Goal: Task Accomplishment & Management: Use online tool/utility

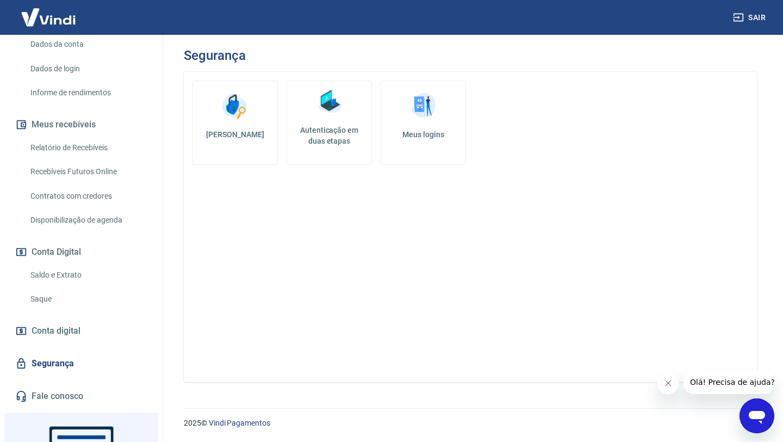
scroll to position [197, 0]
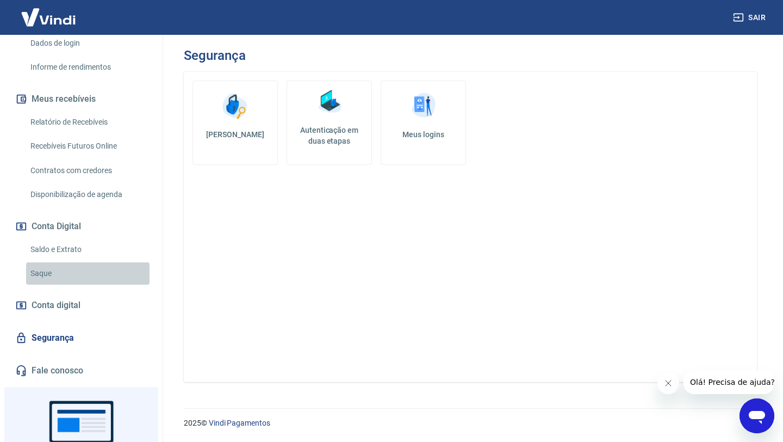
click at [80, 272] on link "Saque" at bounding box center [87, 273] width 123 height 22
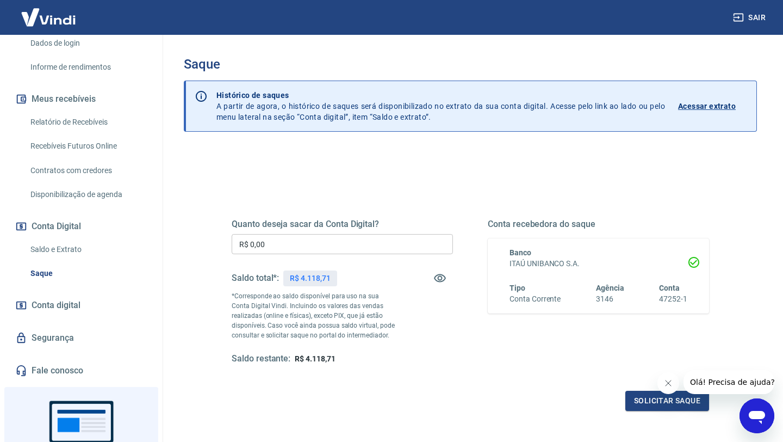
click at [285, 245] on input "R$ 0,00" at bounding box center [342, 244] width 221 height 20
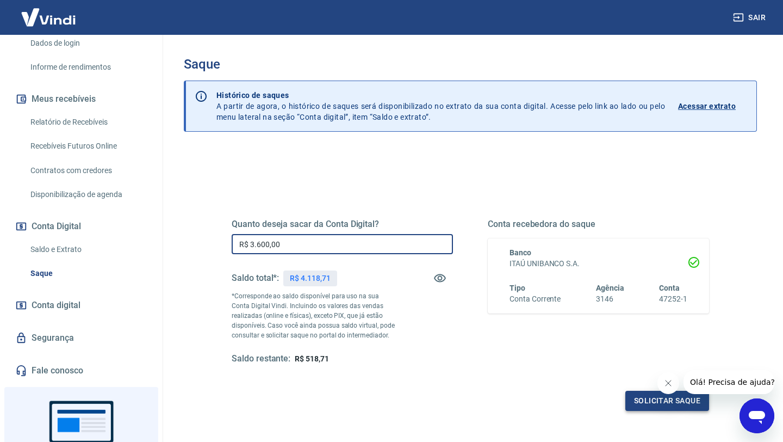
type input "R$ 3.600,00"
click at [654, 405] on button "Solicitar saque" at bounding box center [667, 400] width 84 height 20
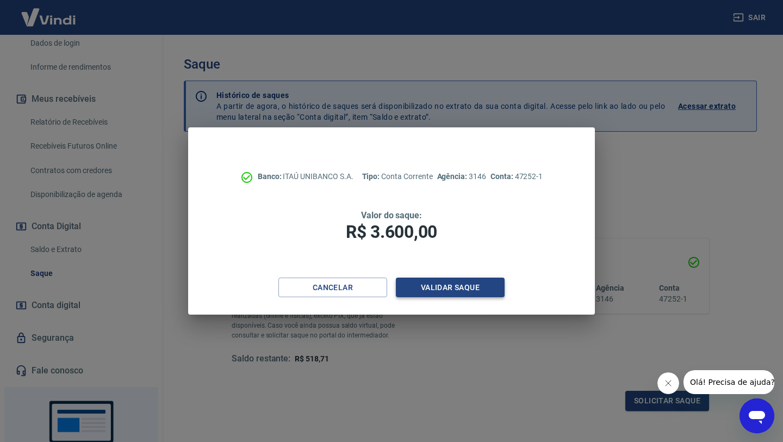
click at [470, 287] on button "Validar saque" at bounding box center [450, 287] width 109 height 20
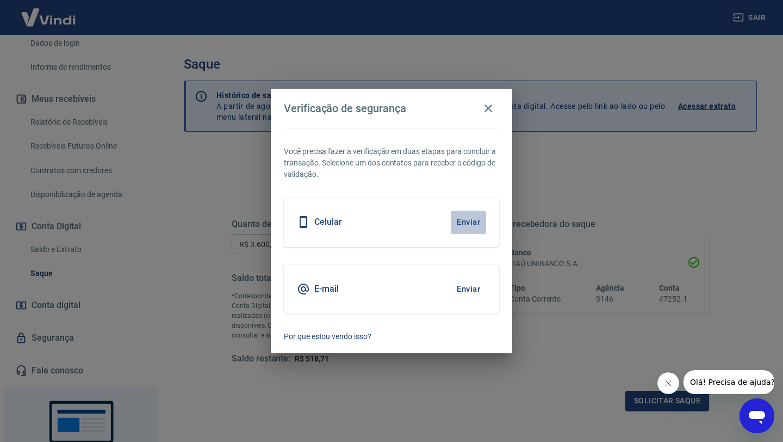
click at [469, 222] on button "Enviar" at bounding box center [468, 221] width 35 height 23
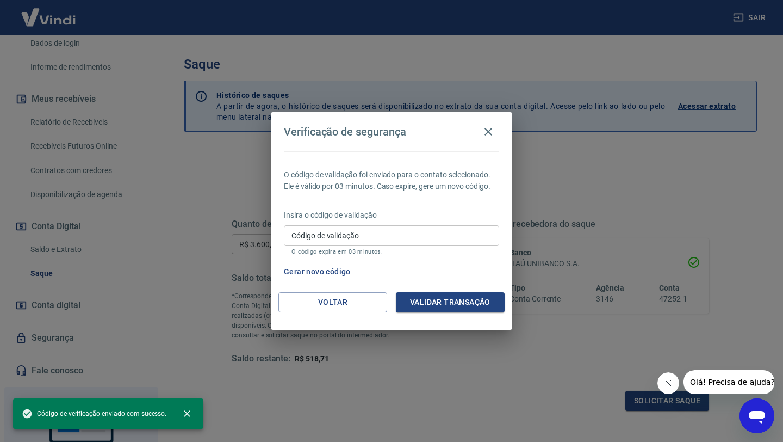
click at [408, 239] on input "Código de validação" at bounding box center [391, 235] width 215 height 20
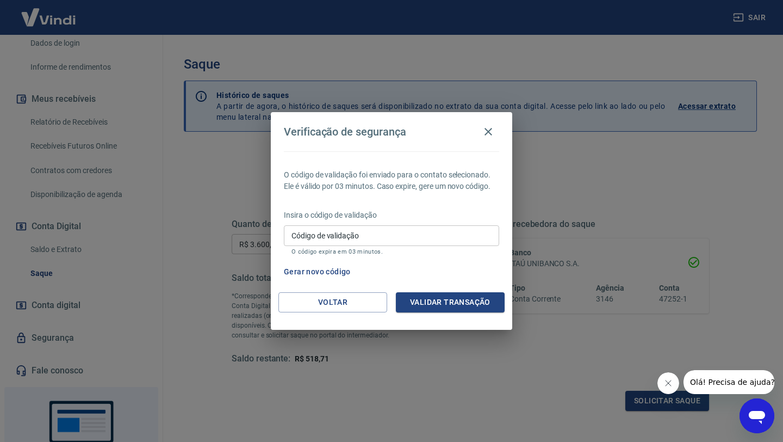
click at [465, 269] on div "Gerar novo código" at bounding box center [389, 272] width 220 height 20
click at [339, 233] on input "Código de validação" at bounding box center [391, 235] width 215 height 20
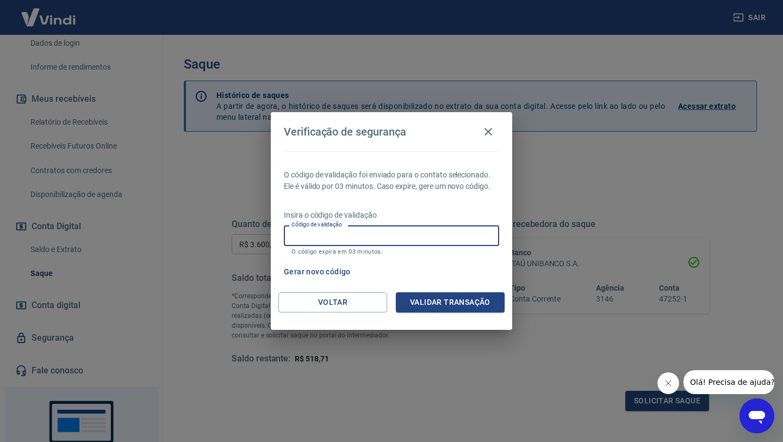
click at [456, 280] on div "Gerar novo código" at bounding box center [389, 272] width 220 height 20
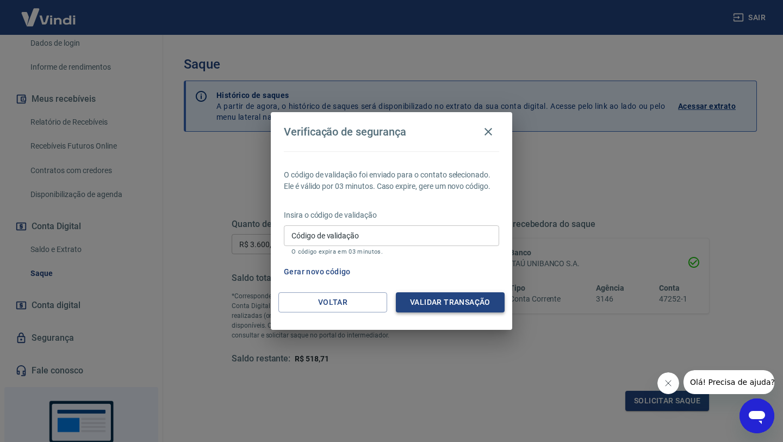
click at [458, 300] on button "Validar transação" at bounding box center [450, 302] width 109 height 20
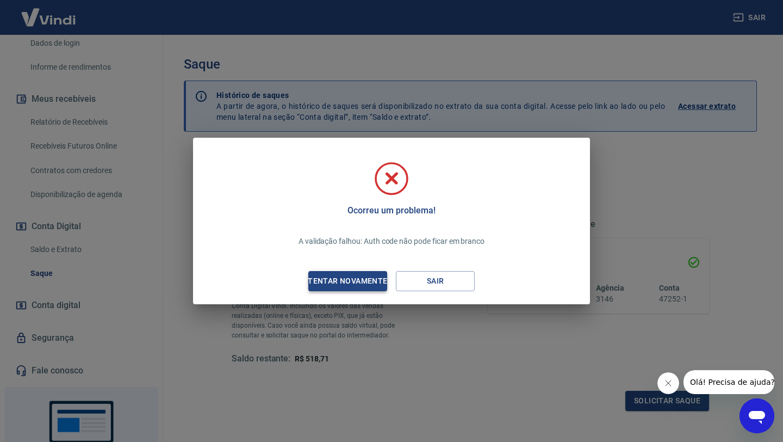
click at [370, 279] on div "Tentar novamente" at bounding box center [347, 281] width 105 height 14
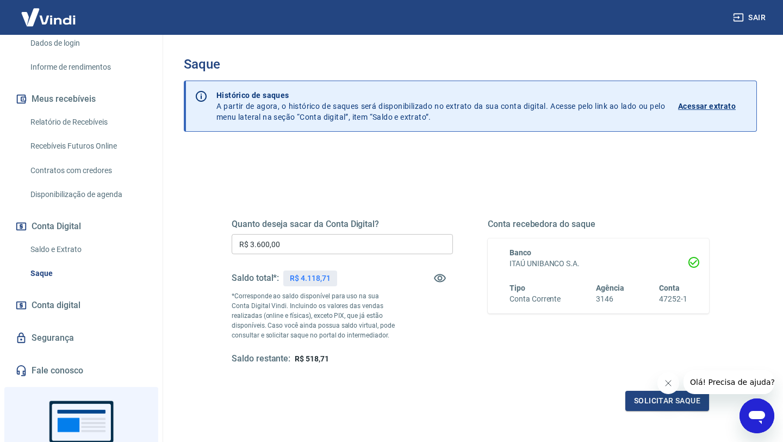
click at [325, 244] on input "R$ 3.600,00" at bounding box center [342, 244] width 221 height 20
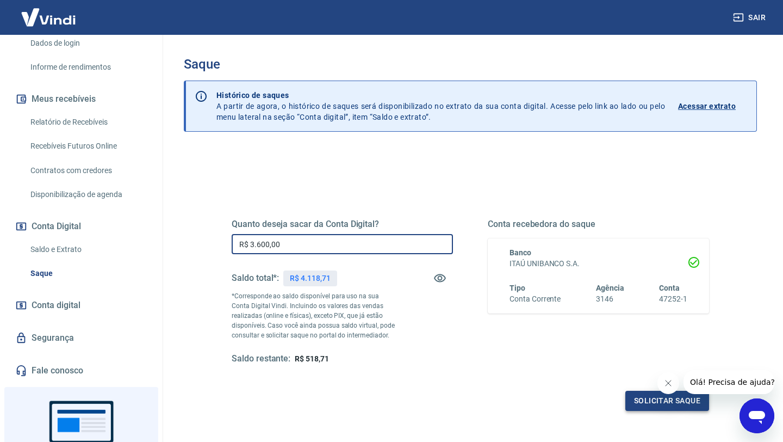
click at [637, 400] on button "Solicitar saque" at bounding box center [667, 400] width 84 height 20
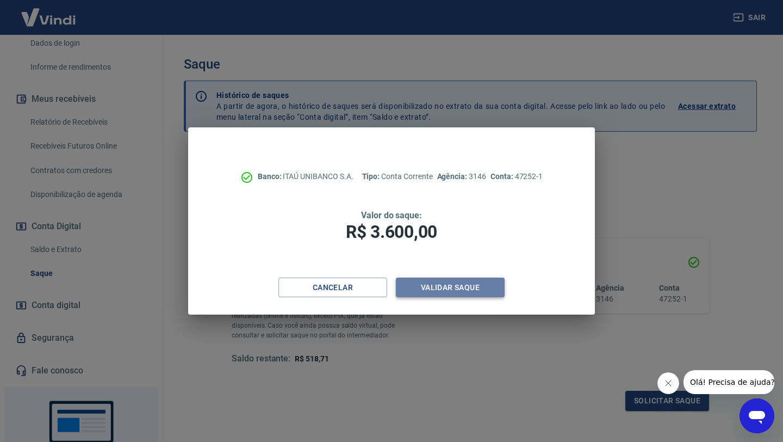
click at [426, 290] on button "Validar saque" at bounding box center [450, 287] width 109 height 20
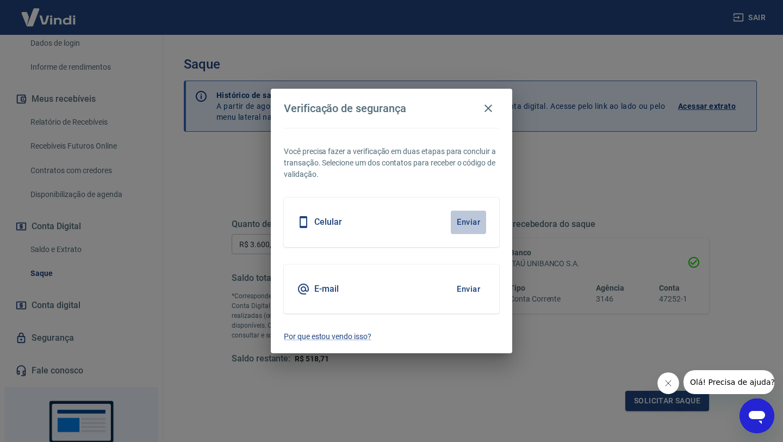
click at [470, 222] on button "Enviar" at bounding box center [468, 221] width 35 height 23
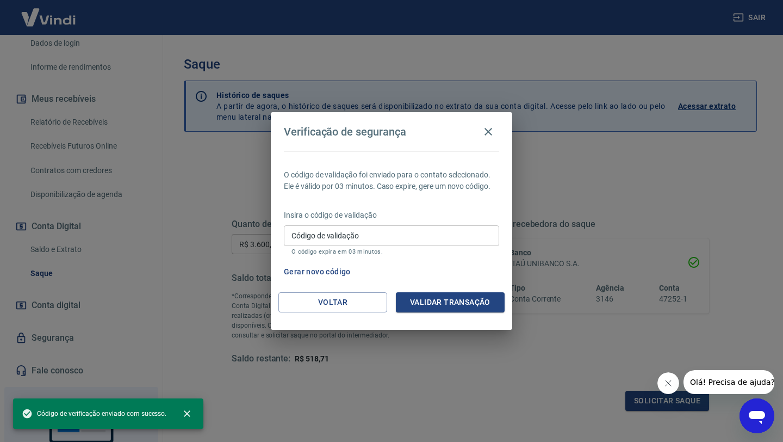
click at [396, 235] on input "Código de validação" at bounding box center [391, 235] width 215 height 20
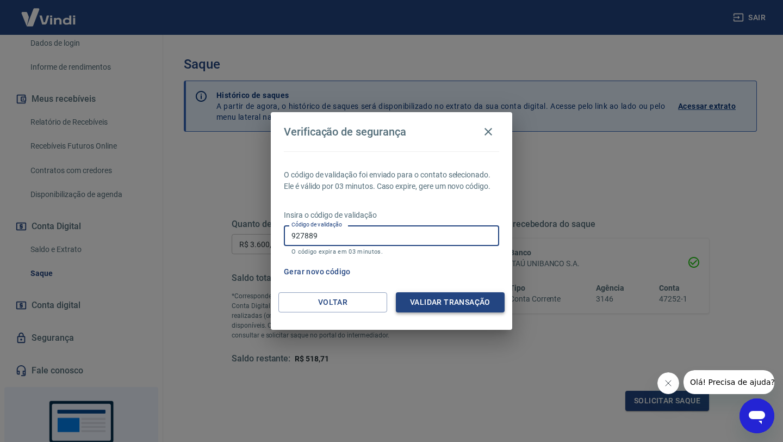
type input "927889"
click at [474, 300] on button "Validar transação" at bounding box center [450, 302] width 109 height 20
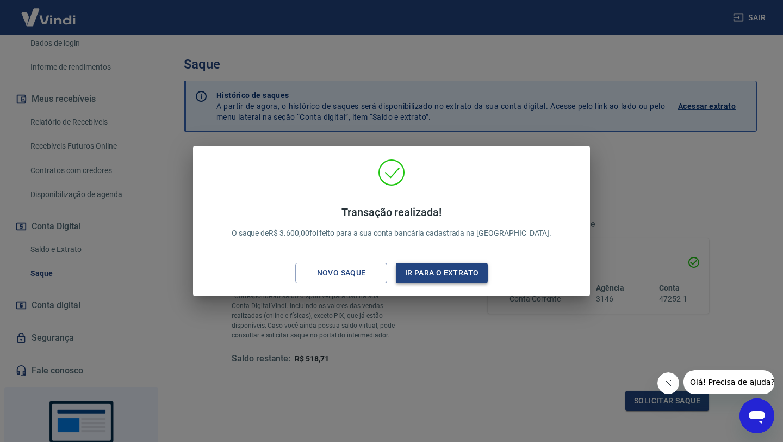
click at [426, 274] on button "Ir para o extrato" at bounding box center [442, 273] width 92 height 20
